Goal: Transaction & Acquisition: Download file/media

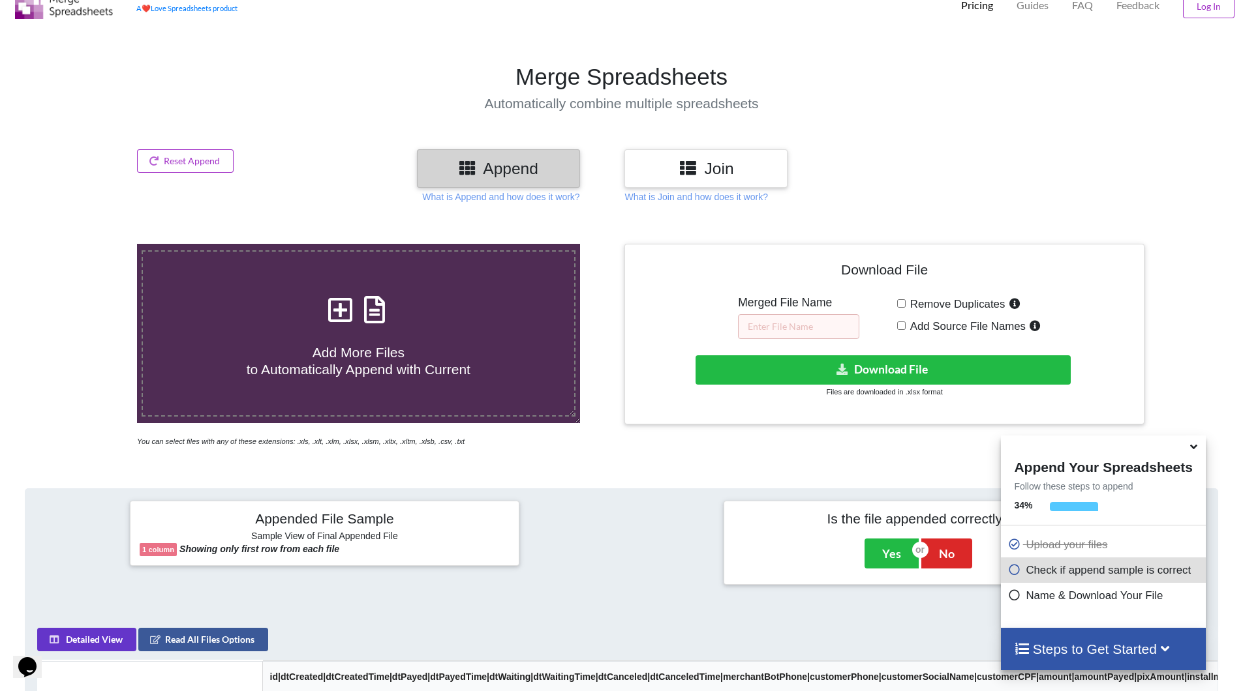
scroll to position [155, 0]
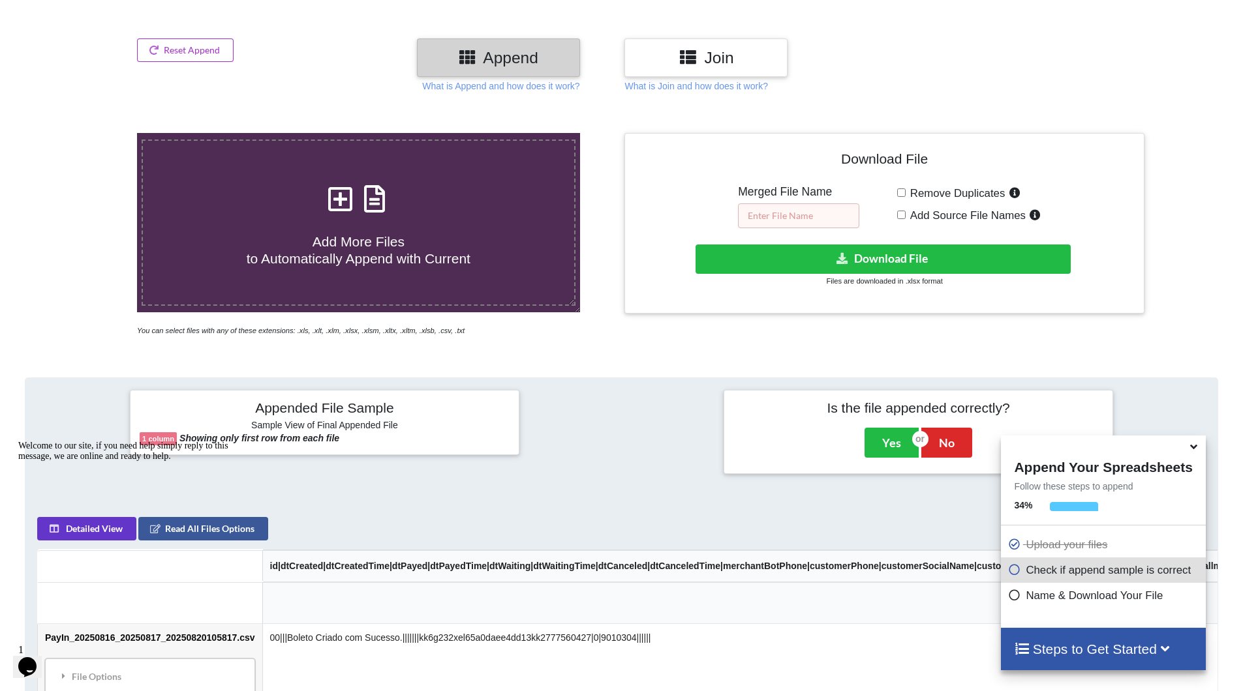
click at [805, 213] on input "text" at bounding box center [798, 216] width 121 height 25
type input "PayIn-Consolidado"
click at [853, 260] on button "Download File" at bounding box center [882, 259] width 375 height 29
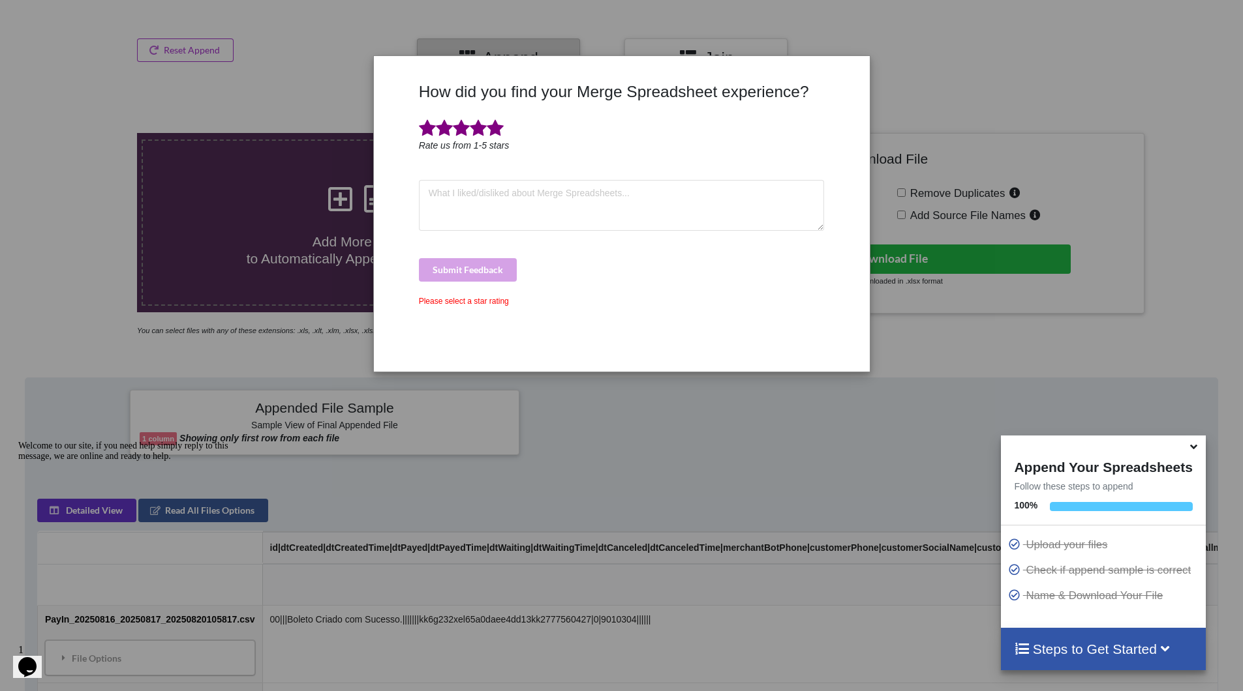
click at [492, 127] on span at bounding box center [495, 128] width 17 height 18
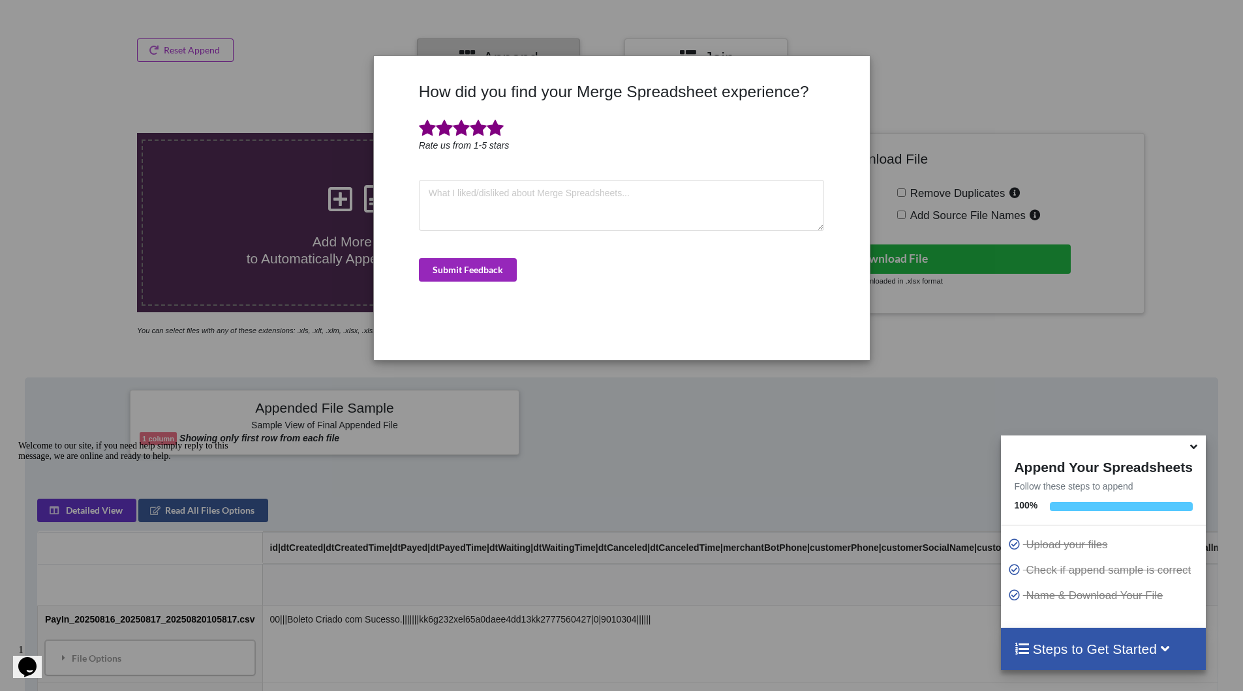
click at [475, 278] on button "Submit Feedback" at bounding box center [468, 269] width 98 height 23
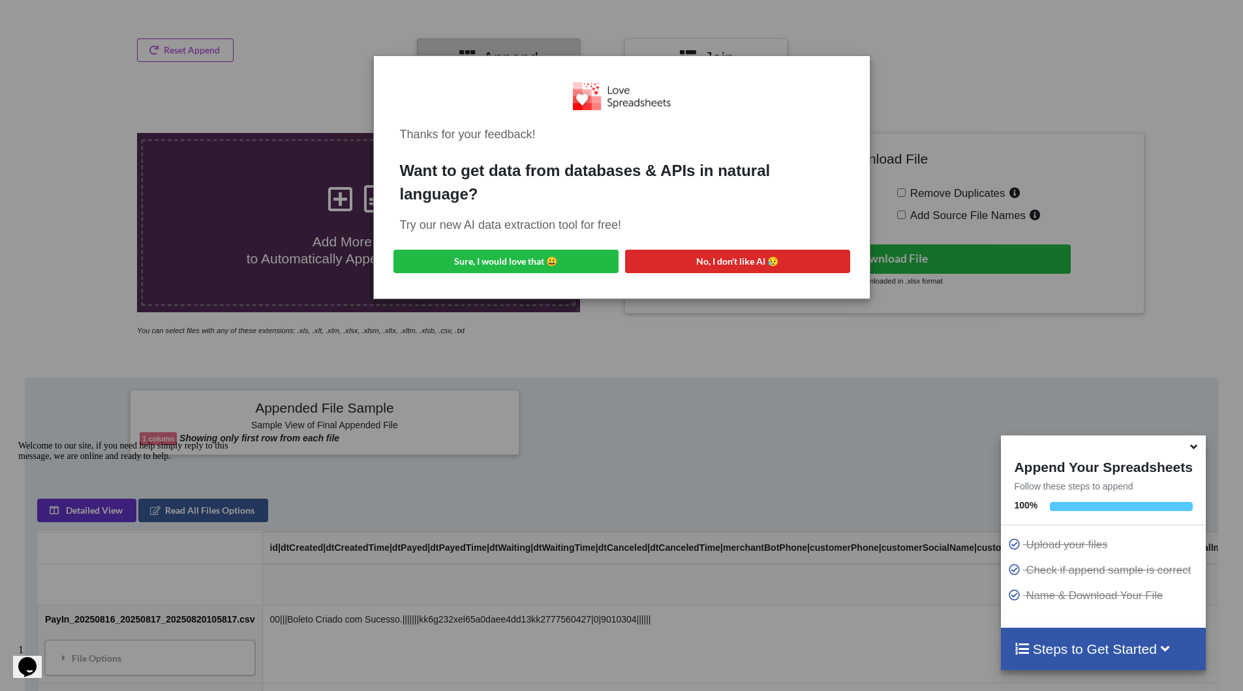
click at [1058, 82] on div "Thanks for your feedback! Want to get data from databases & APIs in natural lan…" at bounding box center [621, 345] width 1243 height 691
click at [676, 376] on div "Thanks for your feedback! Want to get data from databases & APIs in natural lan…" at bounding box center [621, 345] width 1243 height 691
click at [958, 27] on div "Thanks for your feedback! Want to get data from databases & APIs in natural lan…" at bounding box center [621, 345] width 1243 height 691
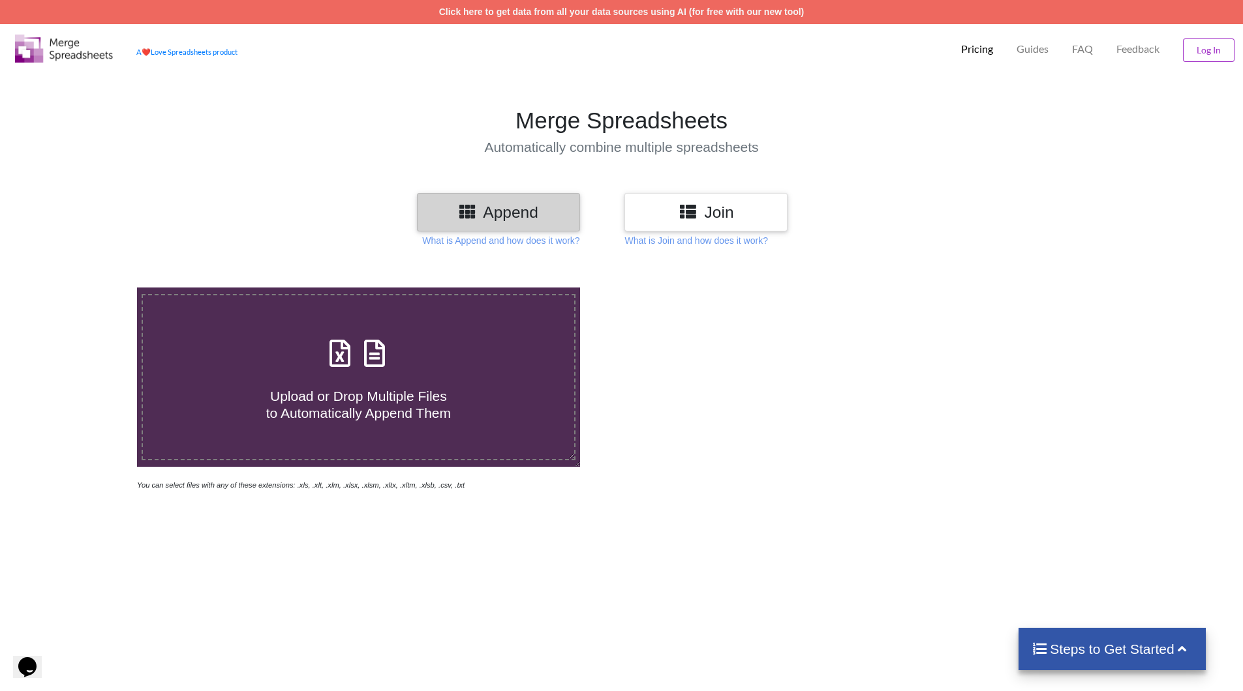
click at [536, 209] on h3 "Append" at bounding box center [498, 212] width 143 height 19
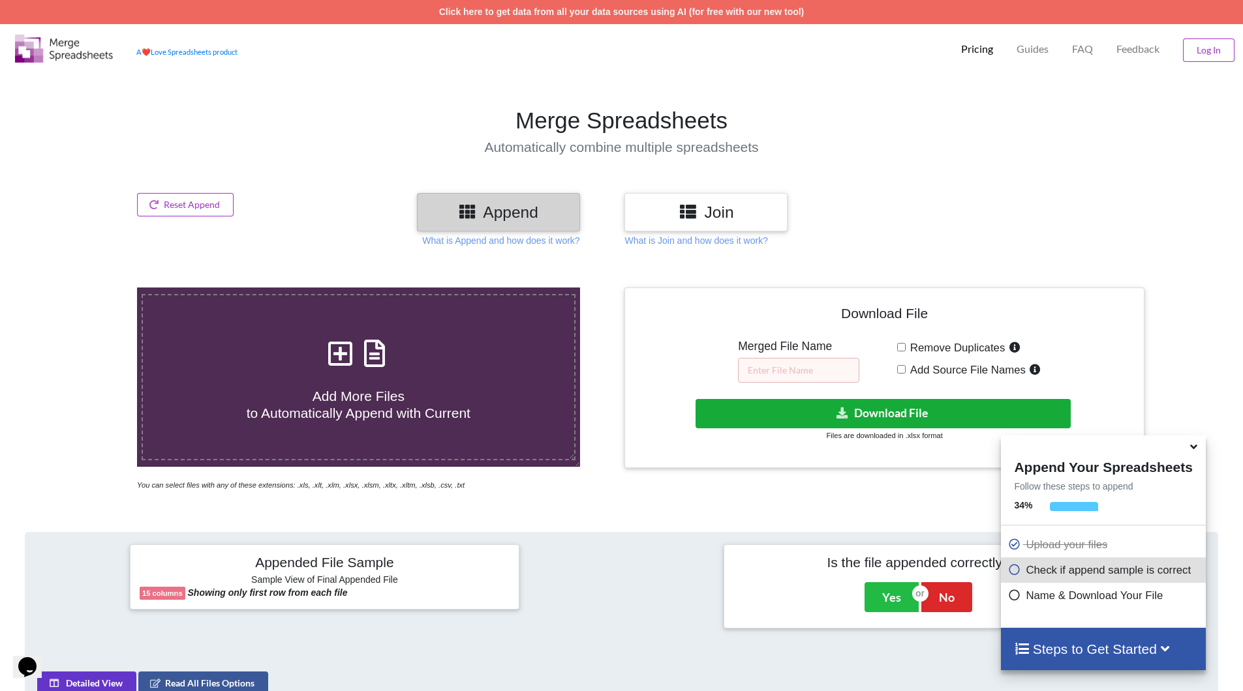
click at [909, 417] on button "Download File" at bounding box center [882, 413] width 375 height 29
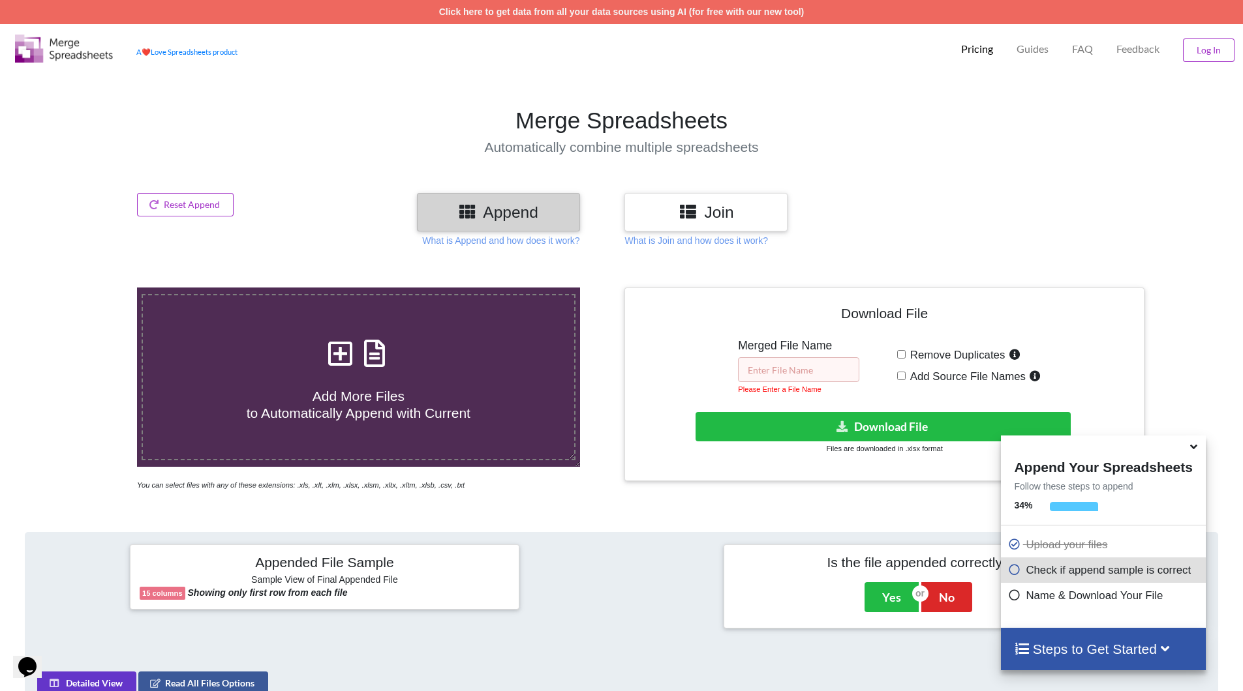
click at [836, 369] on input "text" at bounding box center [798, 369] width 121 height 25
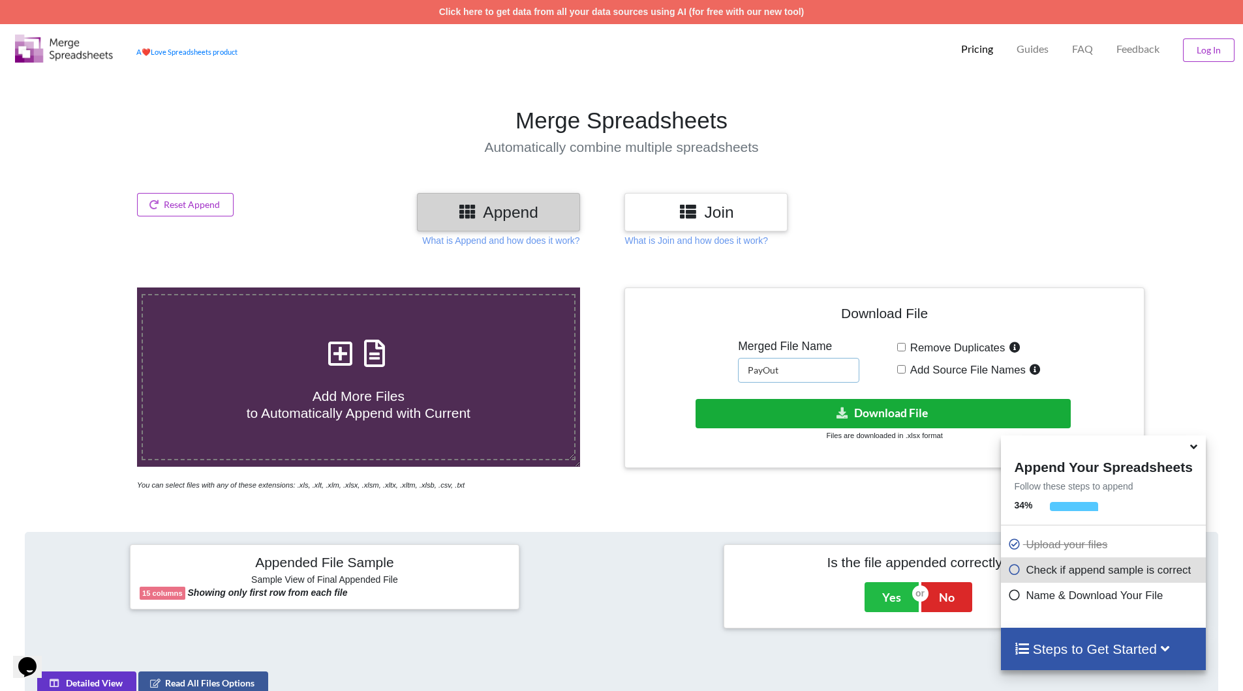
type input "PayOut"
click at [874, 411] on button "Download File" at bounding box center [882, 413] width 375 height 29
